Goal: Transaction & Acquisition: Purchase product/service

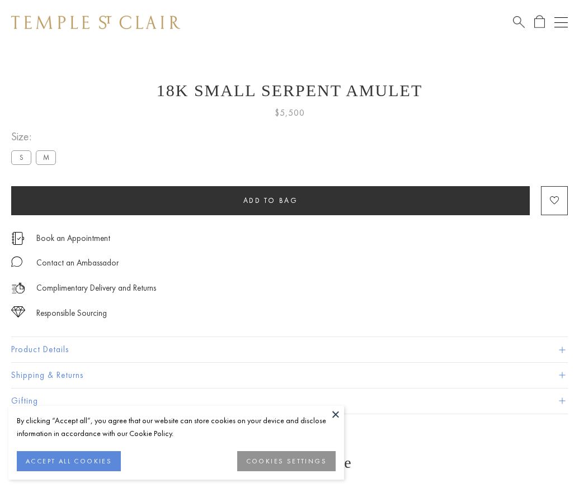
click at [270, 200] on span "Add to bag" at bounding box center [270, 201] width 55 height 10
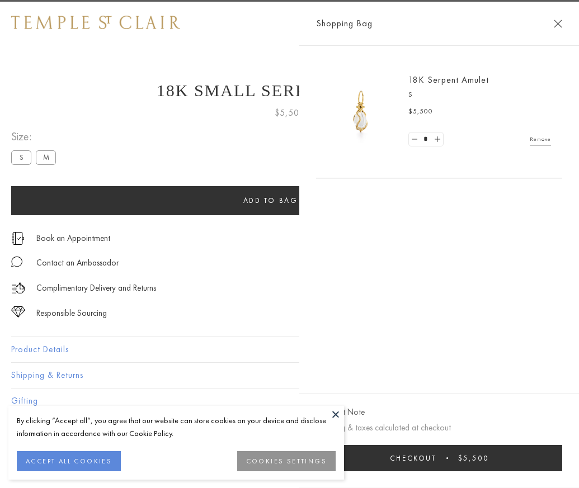
click at [562, 466] on button "Checkout $5,500" at bounding box center [439, 458] width 246 height 26
